Goal: Register for event/course

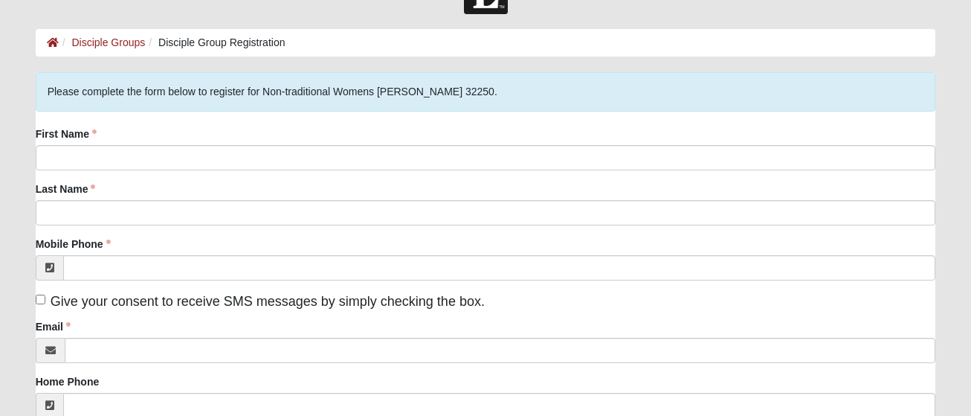
scroll to position [74, 0]
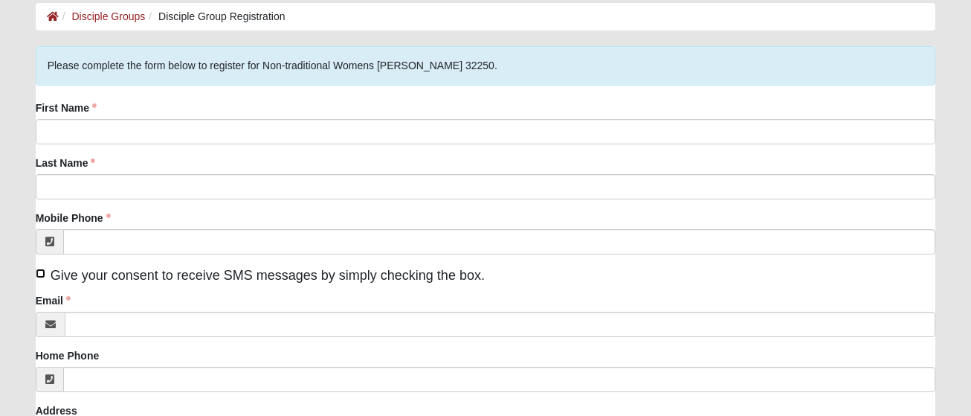
click at [40, 275] on input "Give your consent to receive SMS messages by simply checking the box." at bounding box center [41, 273] width 10 height 10
checkbox input "true"
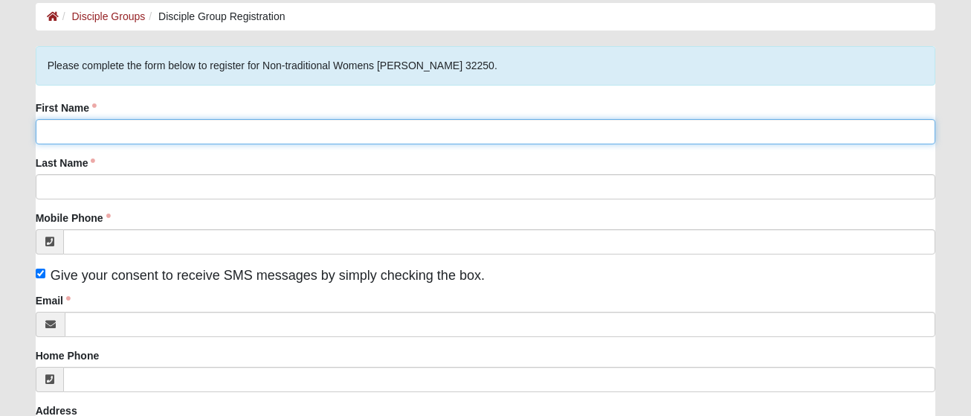
click at [112, 135] on input "First Name" at bounding box center [486, 131] width 900 height 25
type input "[PERSON_NAME]"
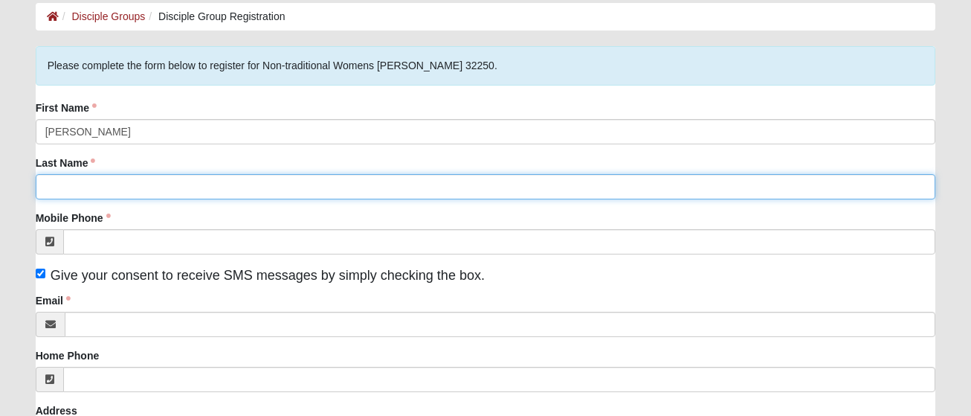
click at [48, 187] on input "Last Name" at bounding box center [486, 186] width 900 height 25
type input "[PERSON_NAME]"
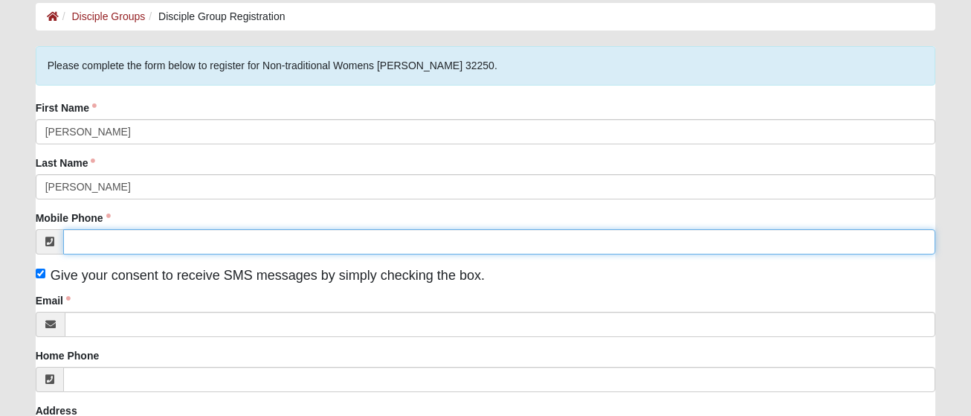
click at [77, 243] on input "Mobile Phone" at bounding box center [499, 241] width 873 height 25
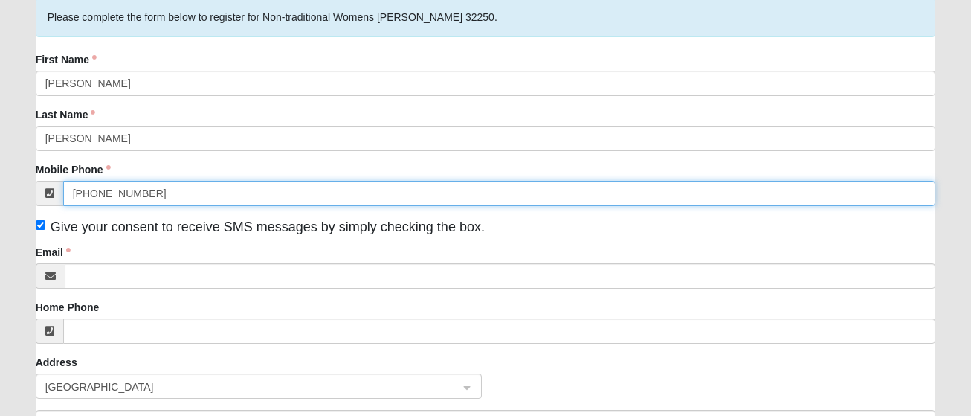
scroll to position [149, 0]
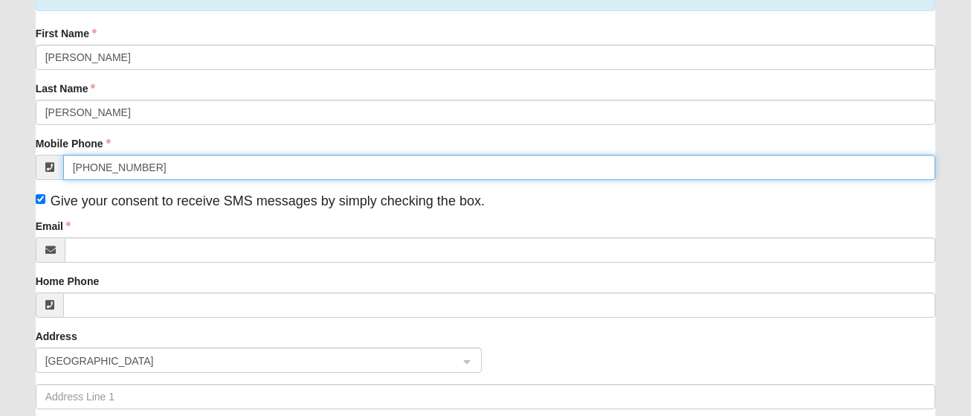
type input "[PHONE_NUMBER]"
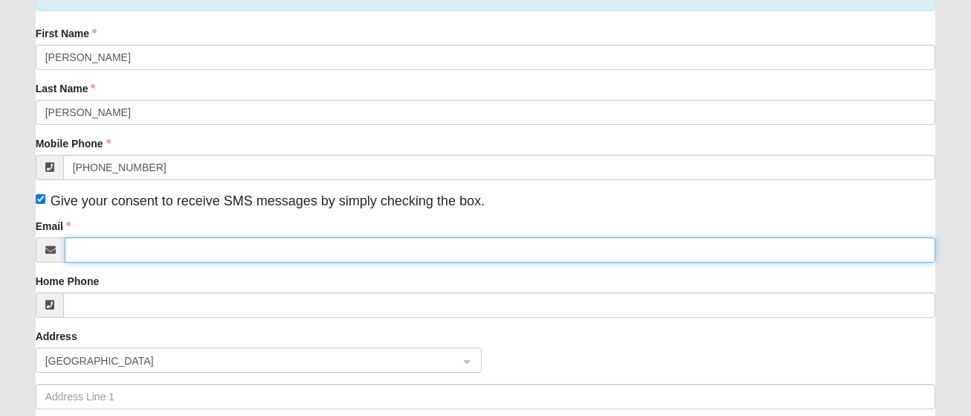
click at [97, 251] on input "Email" at bounding box center [500, 249] width 871 height 25
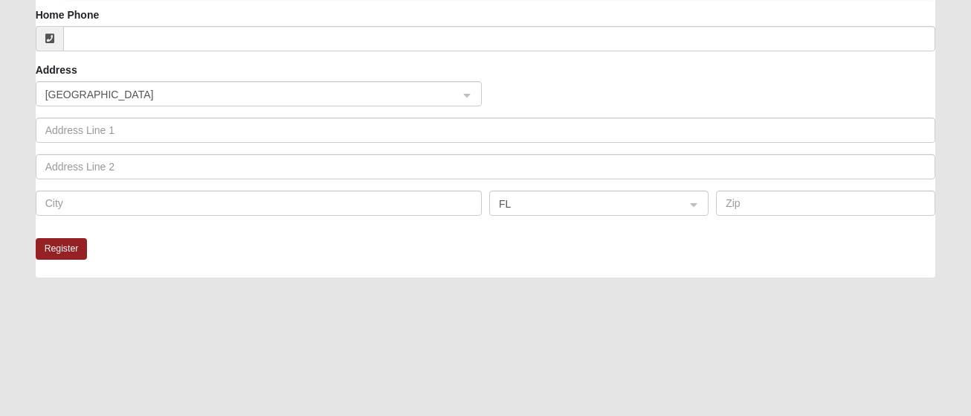
scroll to position [446, 0]
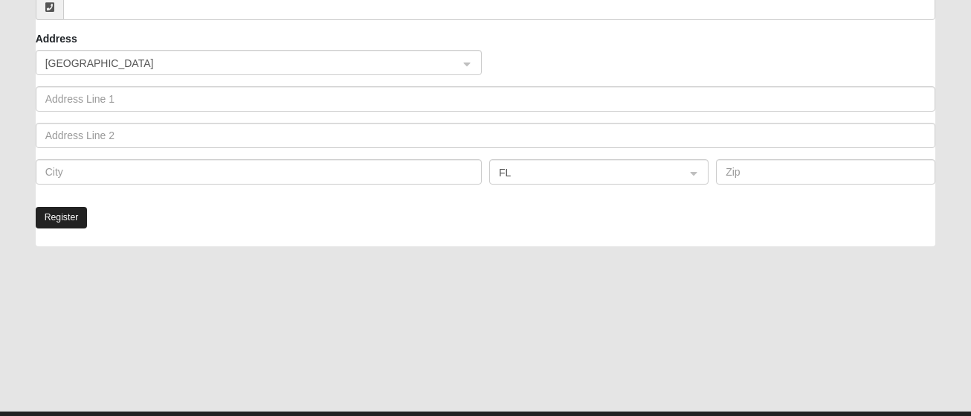
type input "[PERSON_NAME][EMAIL_ADDRESS][DOMAIN_NAME]"
click at [59, 218] on button "Register" at bounding box center [62, 218] width 52 height 22
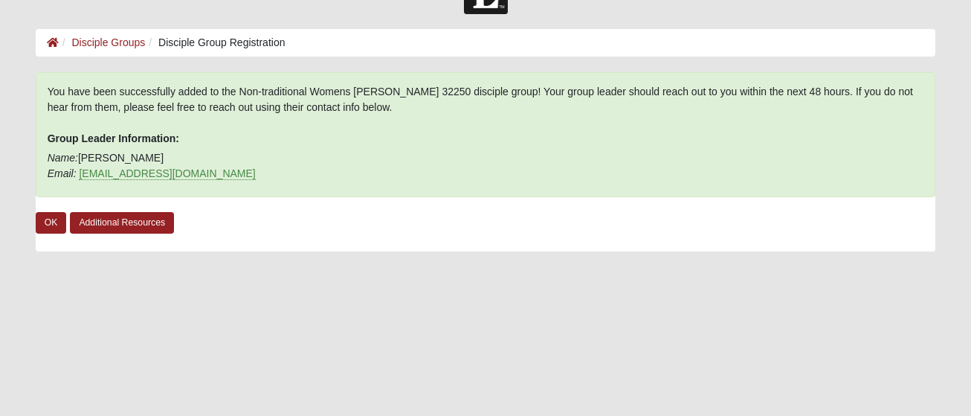
scroll to position [74, 0]
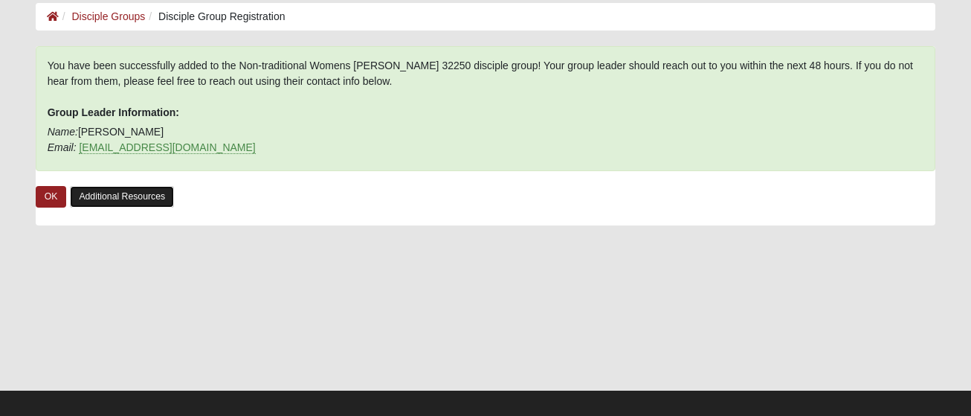
click at [143, 193] on link "Additional Resources" at bounding box center [122, 197] width 104 height 22
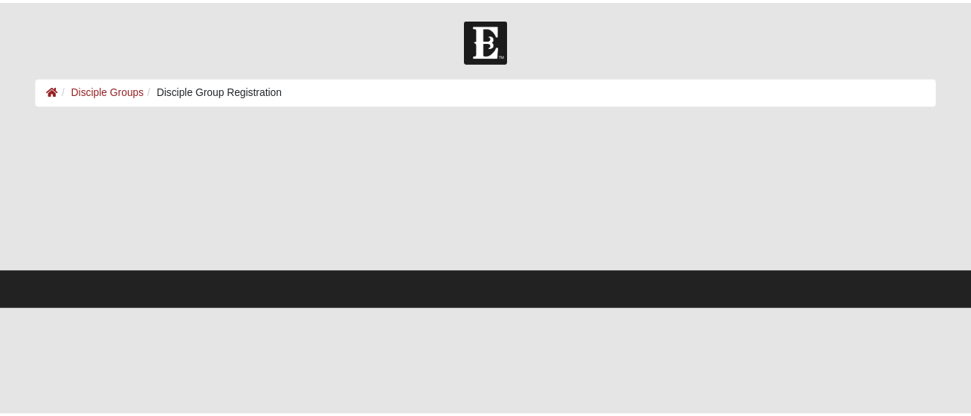
scroll to position [74, 0]
